Goal: Task Accomplishment & Management: Manage account settings

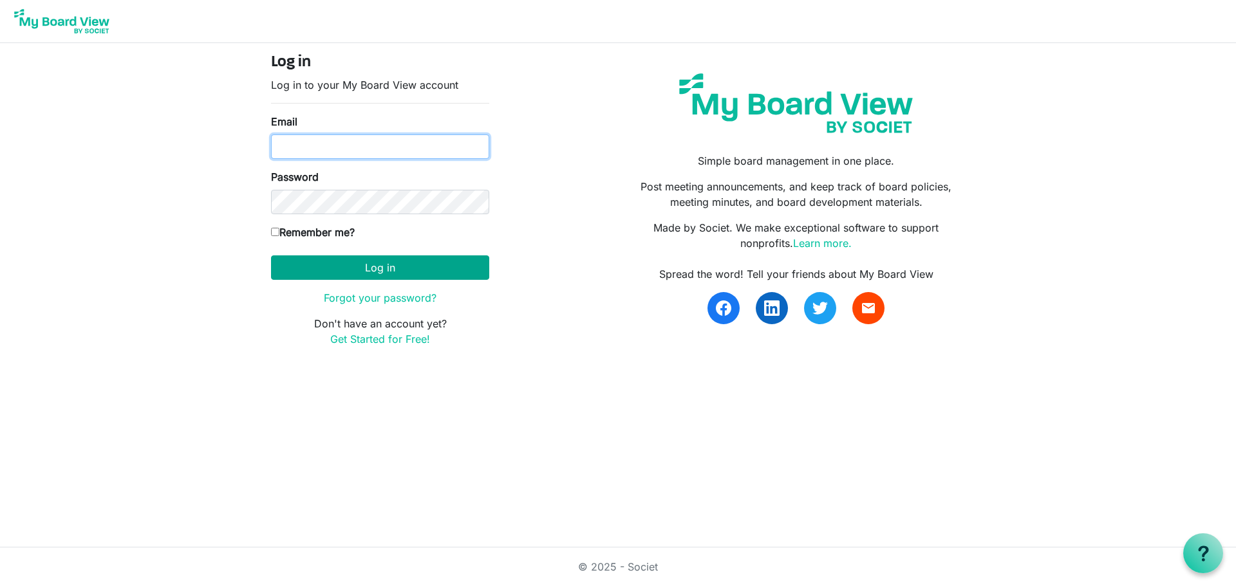
type input "[EMAIL_ADDRESS][DOMAIN_NAME]"
click at [427, 269] on button "Log in" at bounding box center [380, 267] width 218 height 24
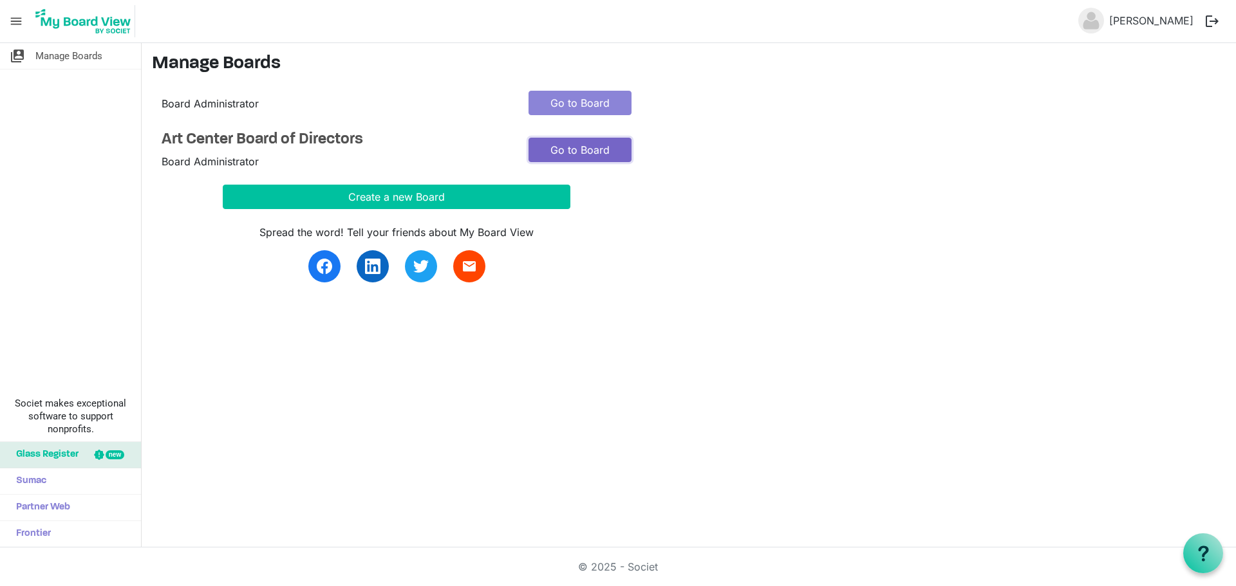
click at [565, 150] on link "Go to Board" at bounding box center [579, 150] width 103 height 24
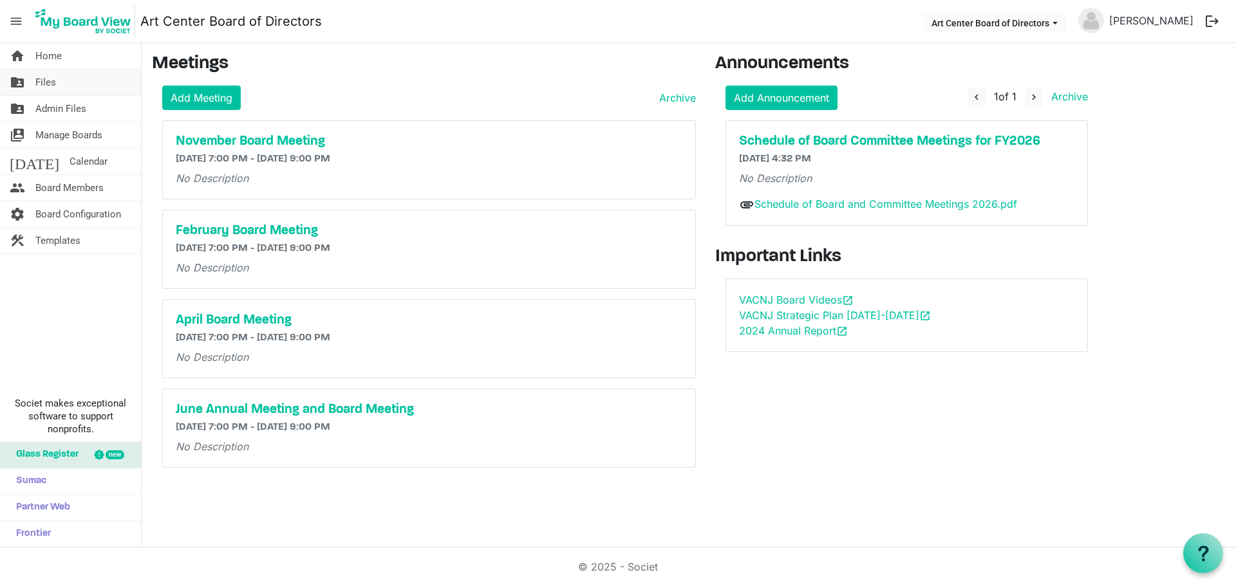
click at [50, 85] on span "Files" at bounding box center [45, 83] width 21 height 26
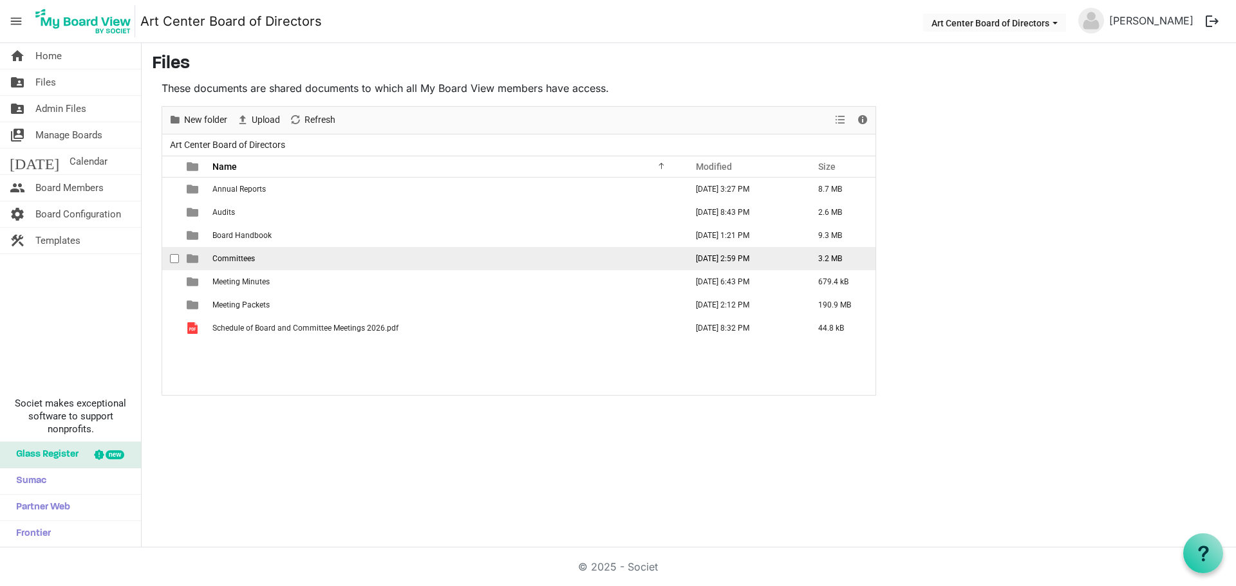
click at [228, 256] on span "Committees" at bounding box center [233, 258] width 42 height 9
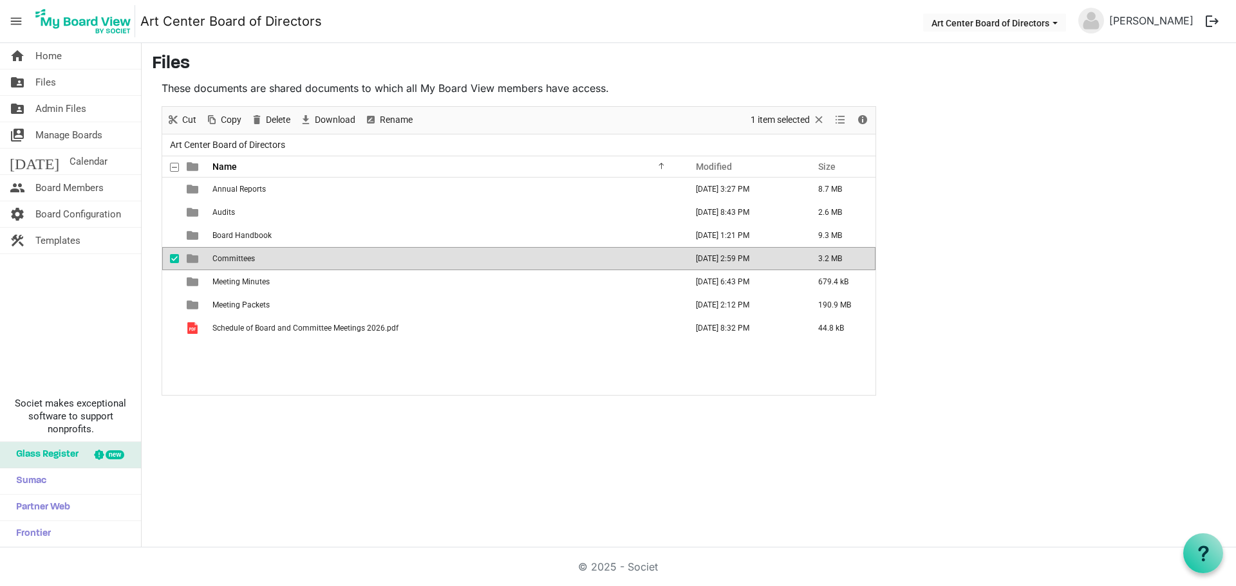
click at [228, 256] on span "Committees" at bounding box center [233, 258] width 42 height 9
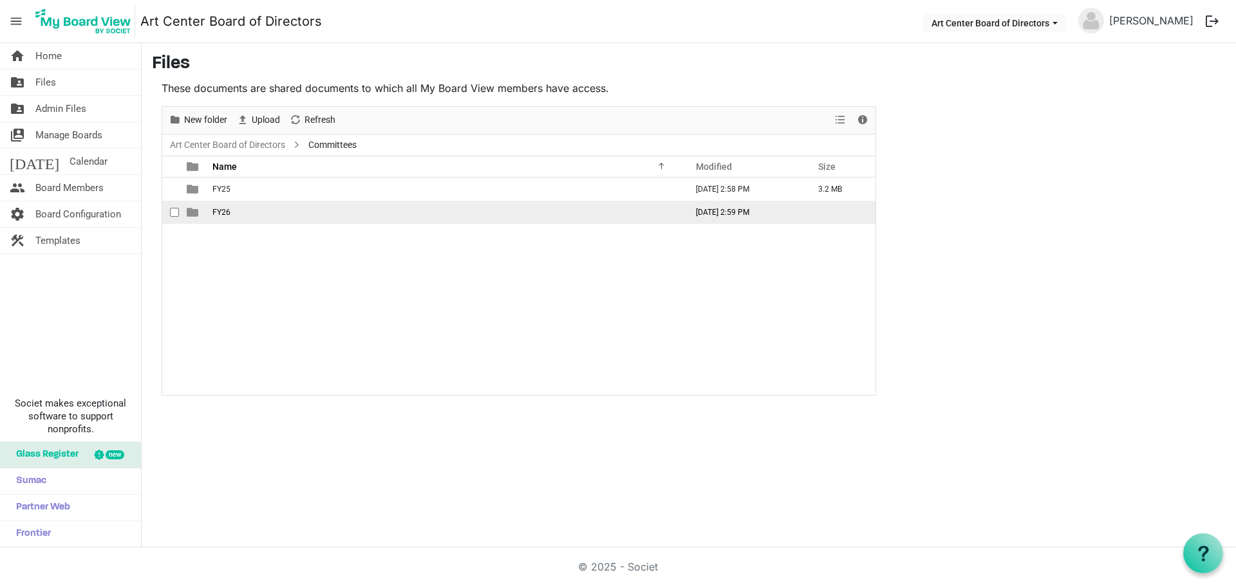
click at [220, 210] on span "FY26" at bounding box center [221, 212] width 18 height 9
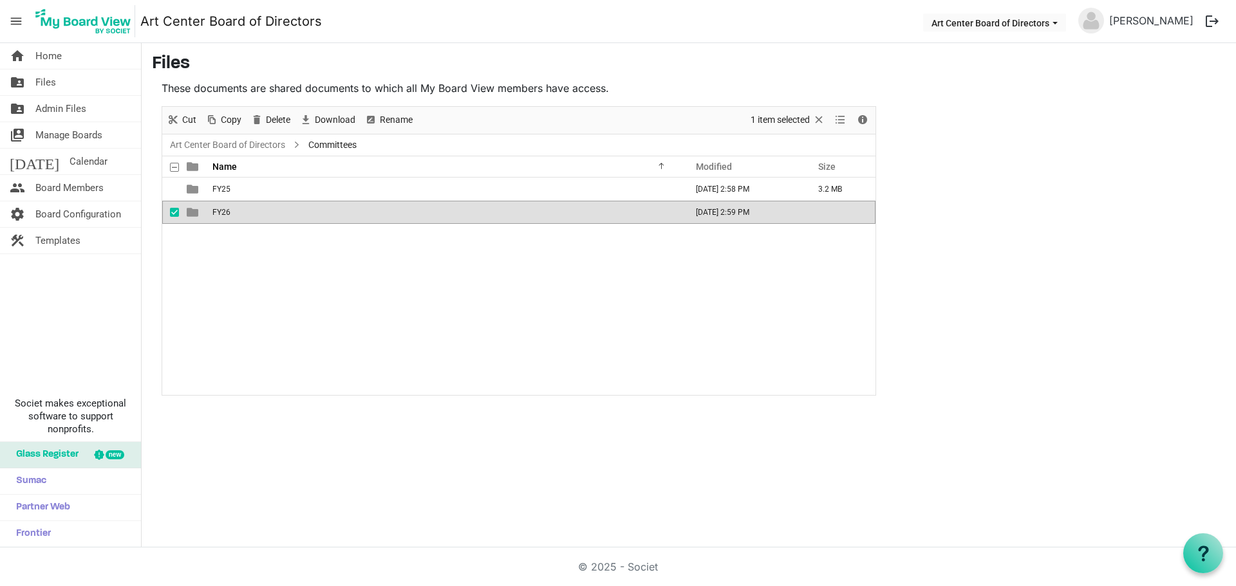
click at [219, 210] on span "FY26" at bounding box center [221, 212] width 18 height 9
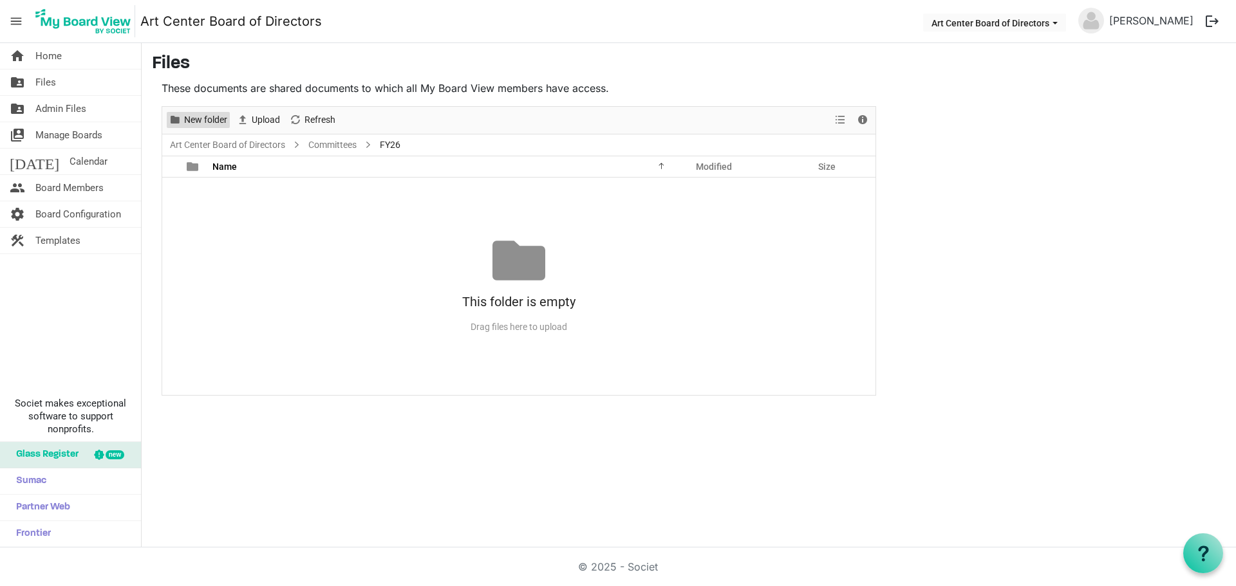
click at [208, 116] on span "New folder" at bounding box center [206, 120] width 46 height 16
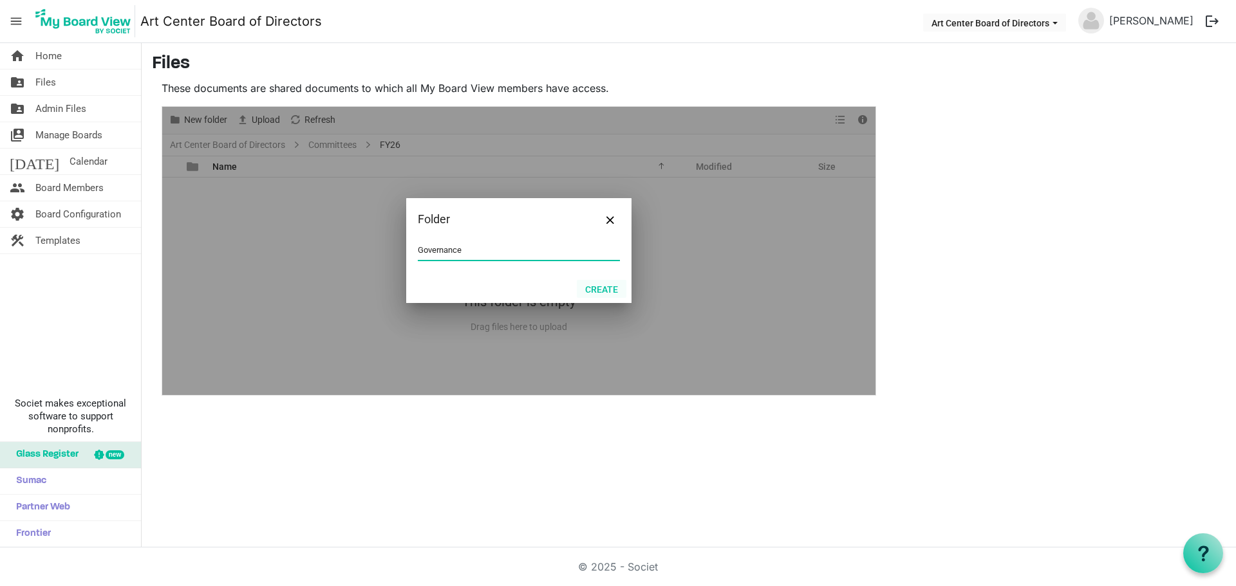
type input "Governance"
click at [597, 288] on button "Create" at bounding box center [602, 289] width 50 height 18
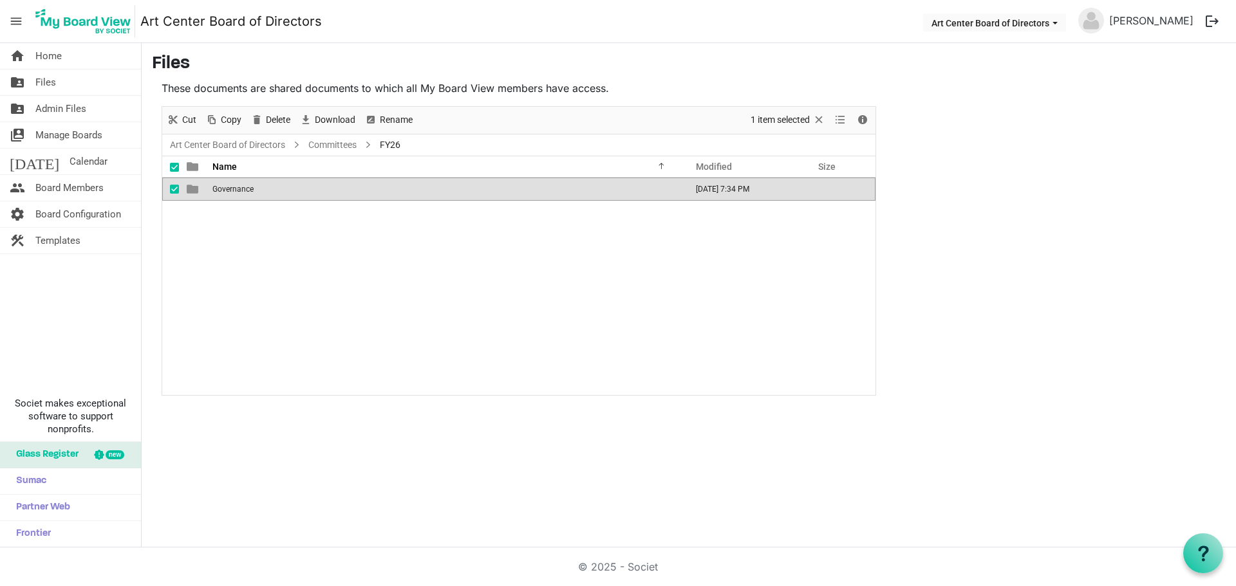
click at [241, 187] on span "Governance" at bounding box center [232, 189] width 41 height 9
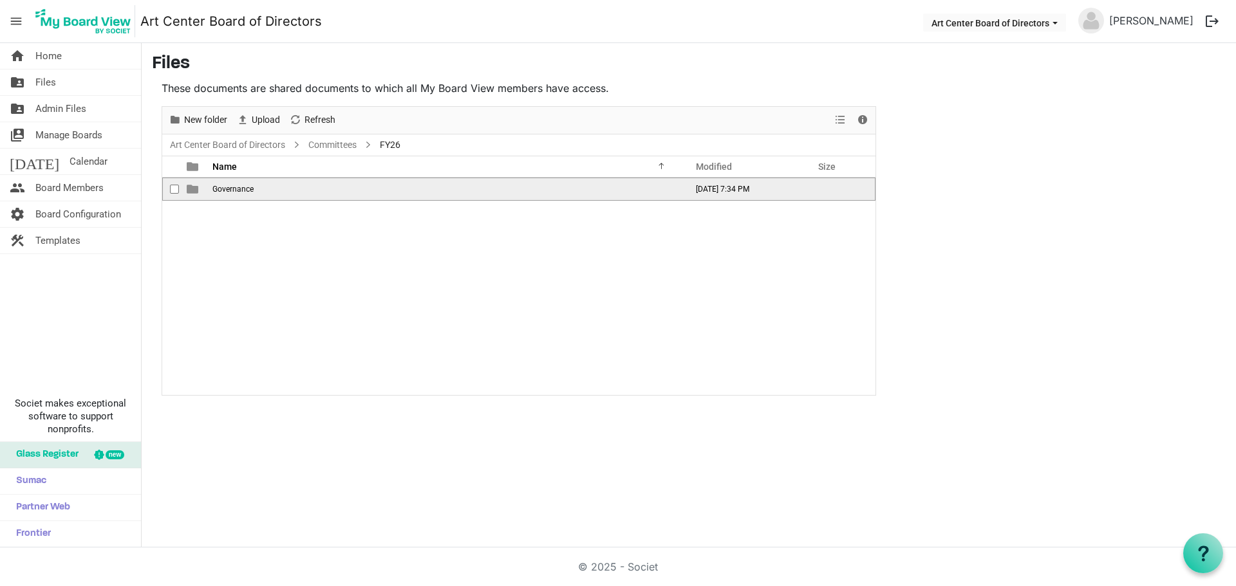
click at [241, 187] on span "Governance" at bounding box center [232, 189] width 41 height 9
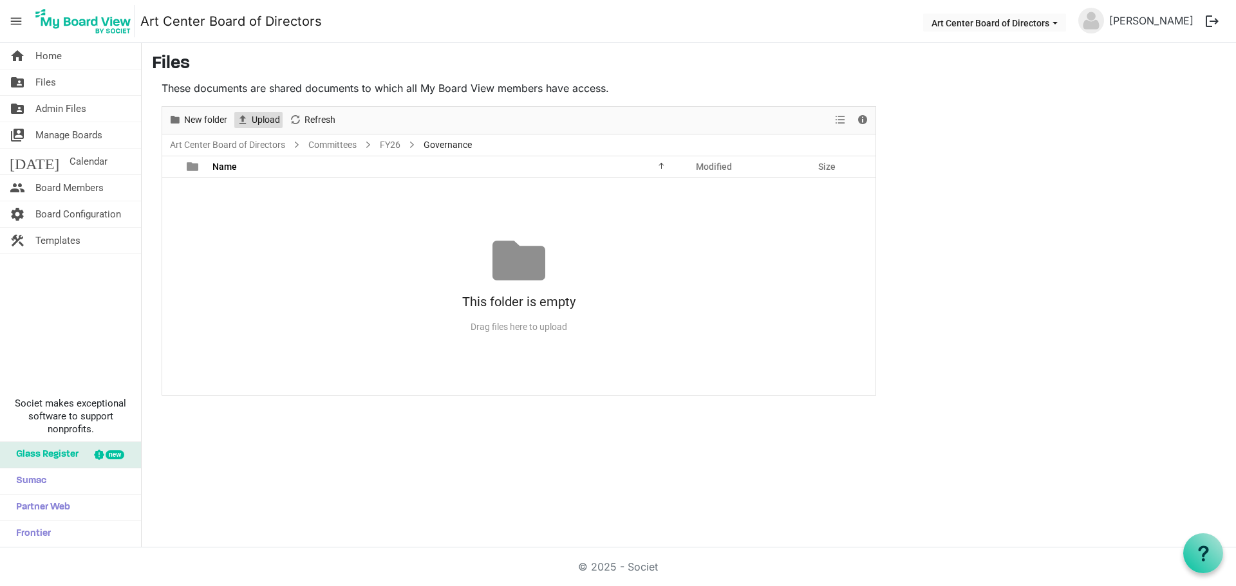
click at [263, 120] on span "Upload" at bounding box center [265, 120] width 31 height 16
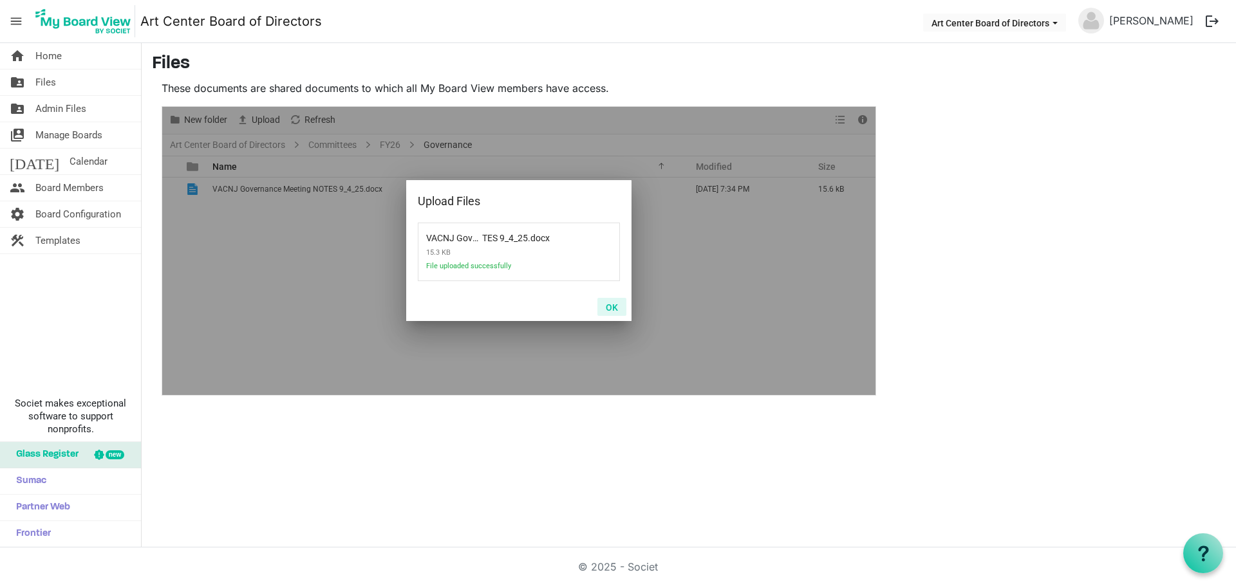
click at [611, 308] on button "OK" at bounding box center [611, 307] width 29 height 18
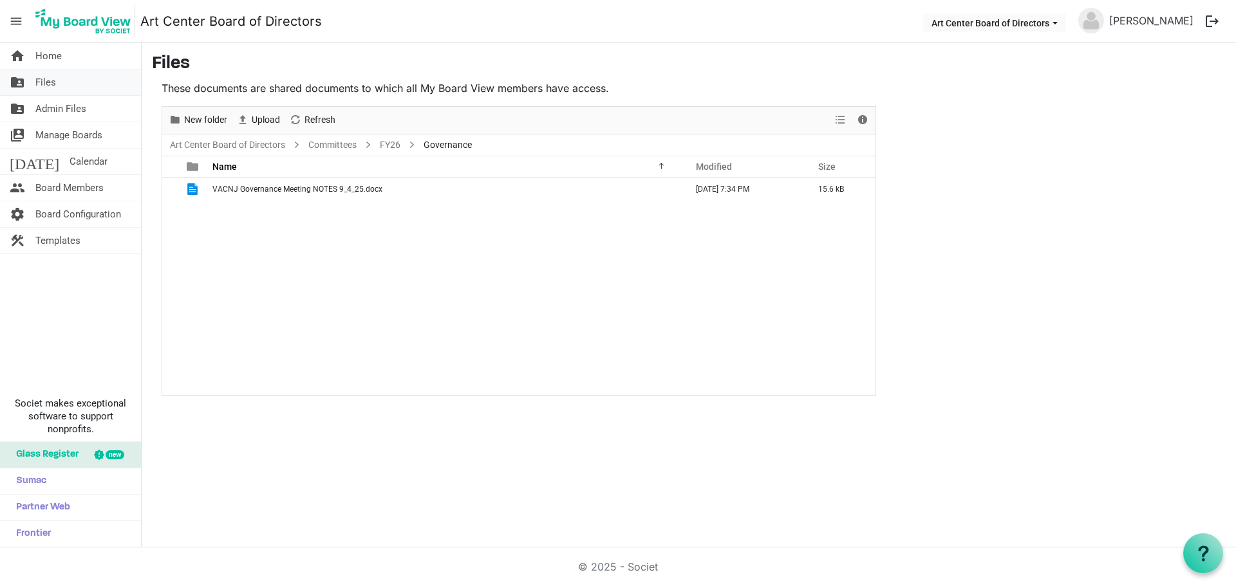
click at [48, 82] on span "Files" at bounding box center [45, 83] width 21 height 26
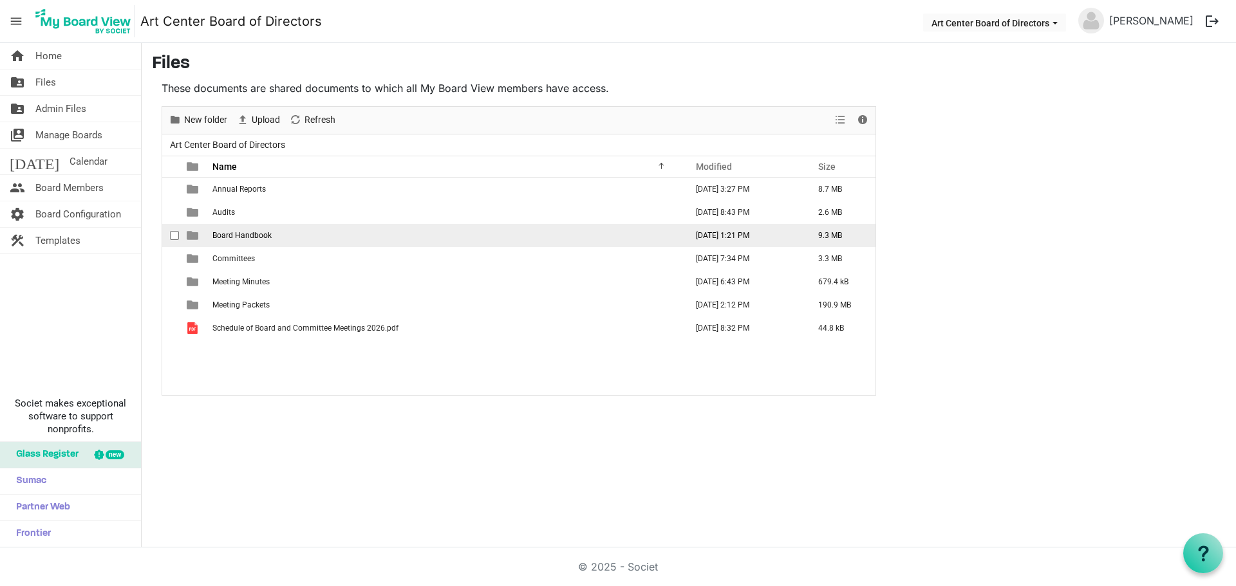
click at [263, 232] on span "Board Handbook" at bounding box center [241, 235] width 59 height 9
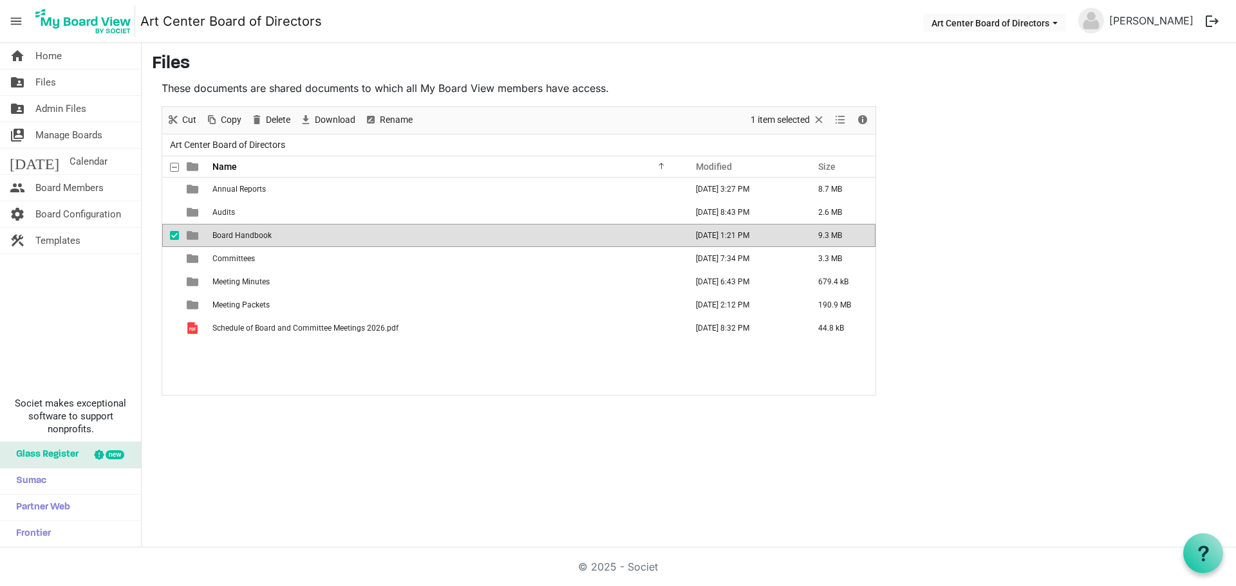
click at [262, 232] on span "Board Handbook" at bounding box center [241, 235] width 59 height 9
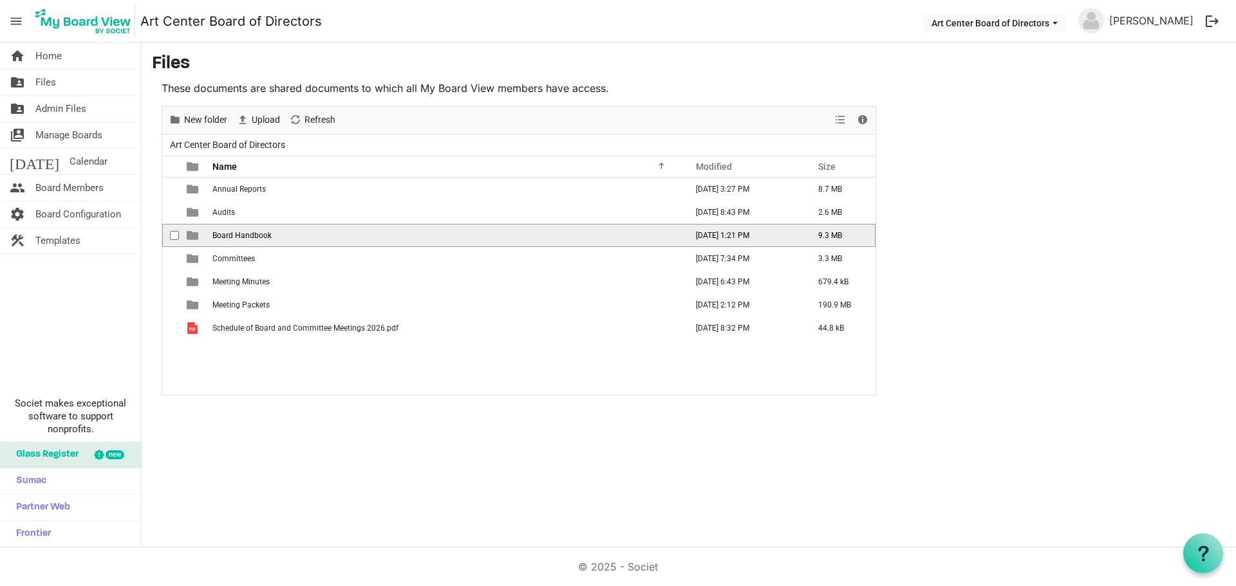
click at [262, 232] on span "Board Handbook" at bounding box center [241, 235] width 59 height 9
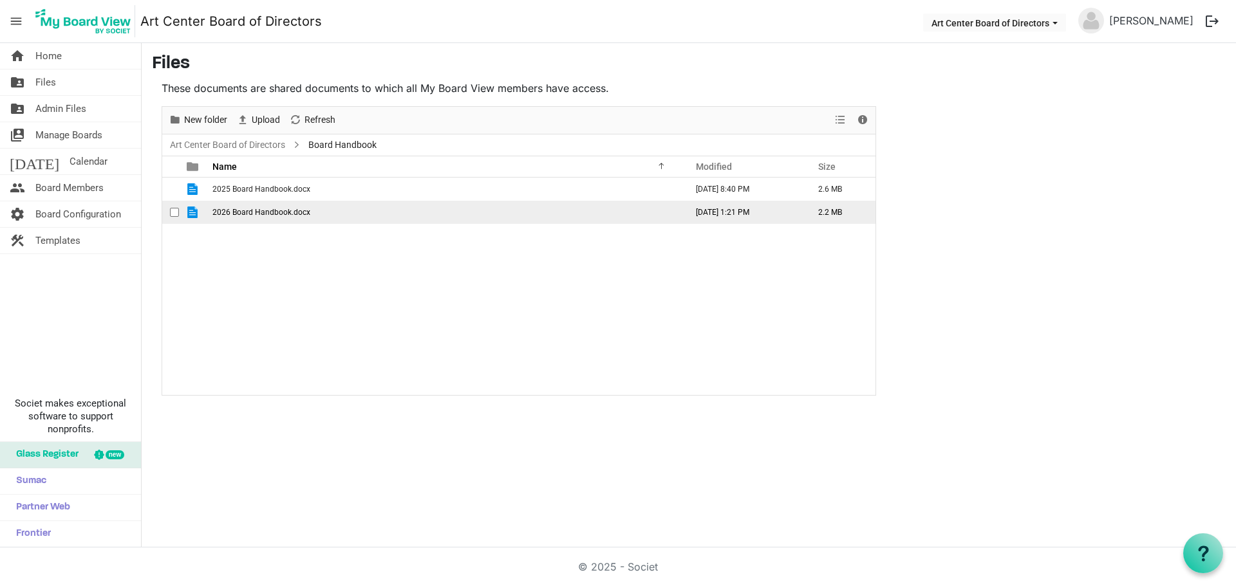
click at [257, 212] on span "2026 Board Handbook.docx" at bounding box center [261, 212] width 98 height 9
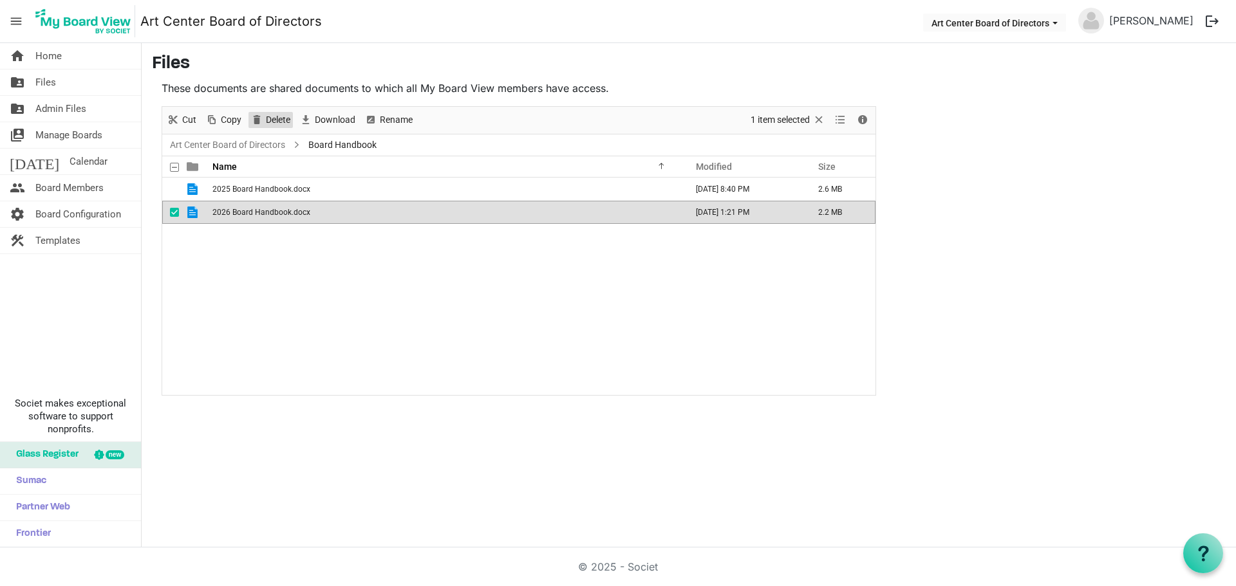
click at [270, 115] on span "Delete" at bounding box center [278, 120] width 27 height 16
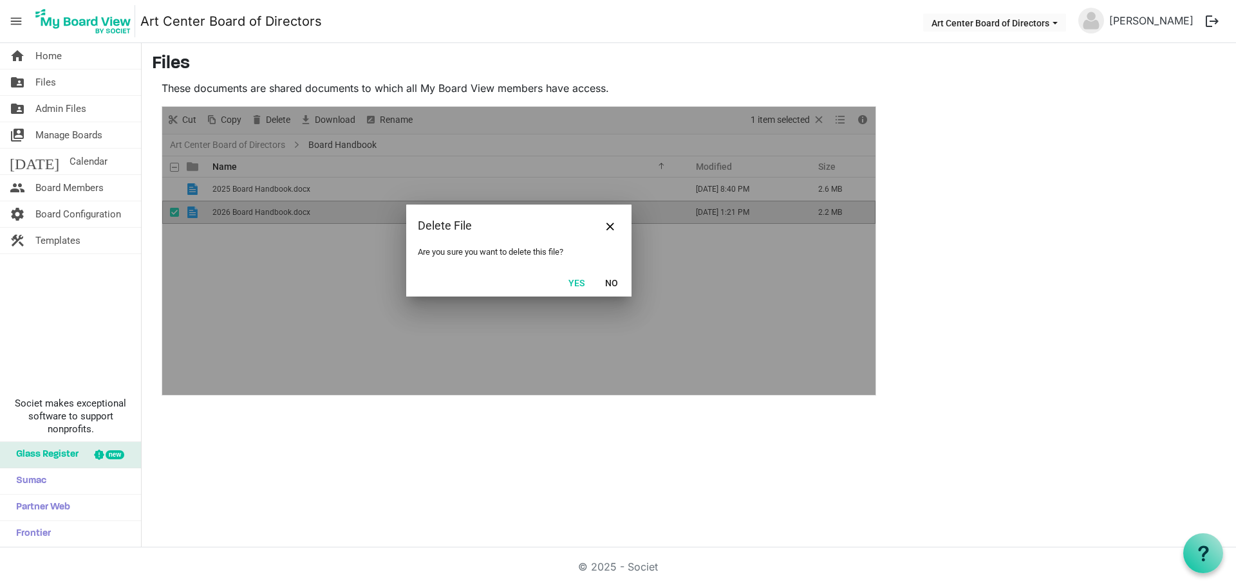
click at [572, 283] on button "Yes" at bounding box center [576, 283] width 33 height 18
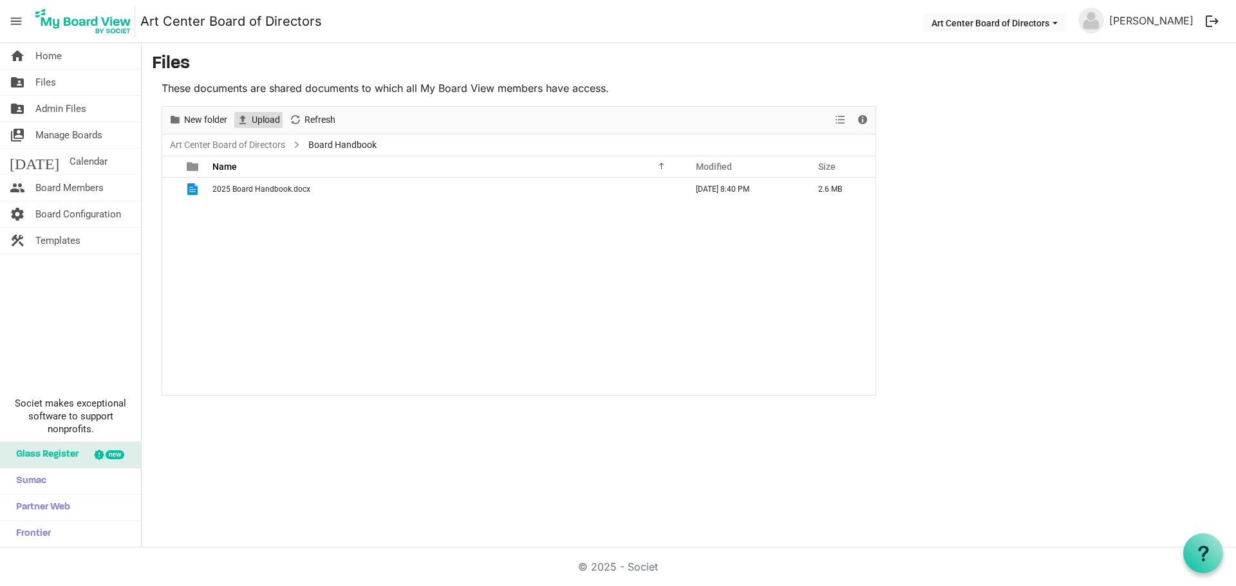
click at [260, 122] on span "Upload" at bounding box center [265, 120] width 31 height 16
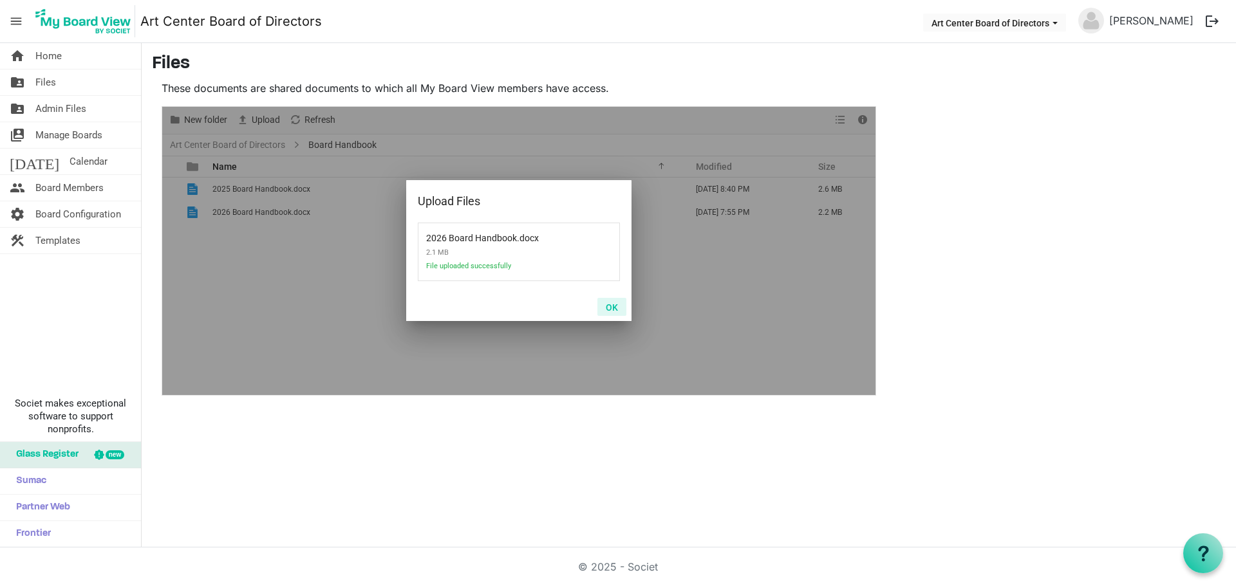
click at [614, 310] on button "OK" at bounding box center [611, 307] width 29 height 18
